Goal: Transaction & Acquisition: Purchase product/service

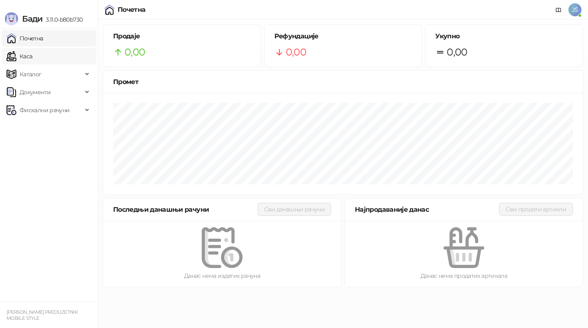
click at [32, 52] on link "Каса" at bounding box center [20, 56] width 26 height 16
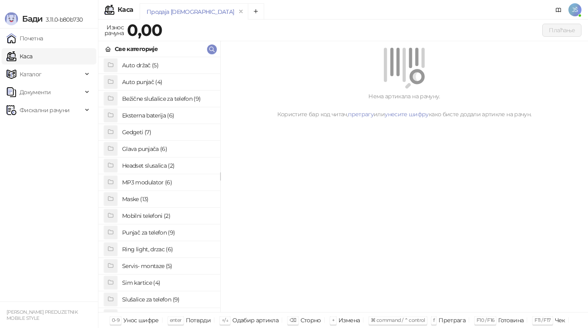
click at [185, 196] on h4 "Maske (13)" at bounding box center [167, 199] width 91 height 13
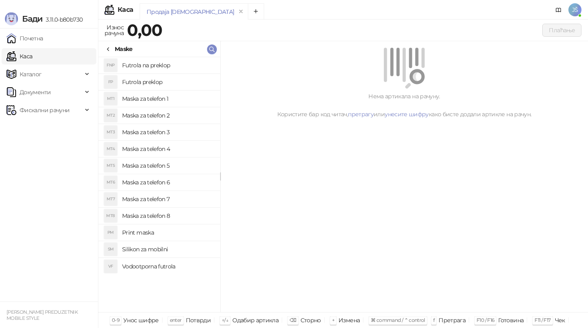
click at [188, 164] on h4 "Maska za telefon 5" at bounding box center [167, 165] width 91 height 13
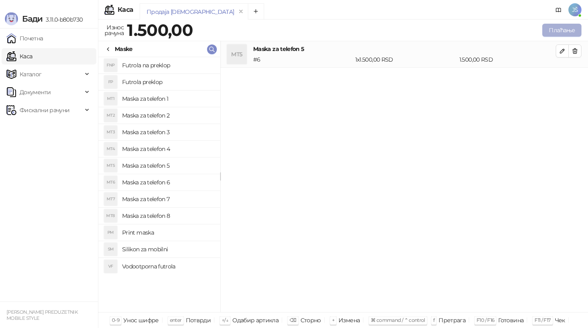
click at [560, 32] on button "Плаћање" at bounding box center [561, 30] width 39 height 13
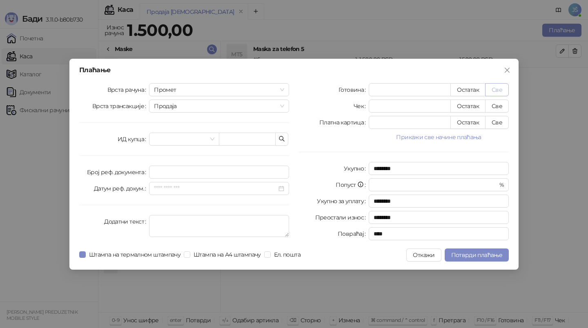
click at [504, 94] on button "Све" at bounding box center [497, 89] width 24 height 13
type input "****"
click at [490, 258] on span "Потврди плаћање" at bounding box center [476, 254] width 51 height 7
